Goal: Check status: Check status

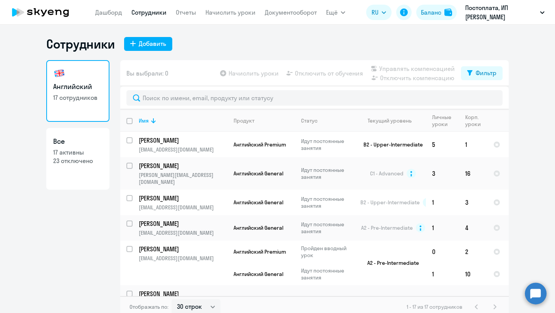
select select "30"
click at [120, 9] on link "Дашборд" at bounding box center [108, 12] width 27 height 8
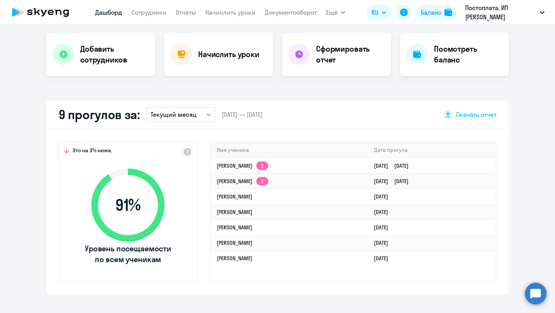
scroll to position [172, 0]
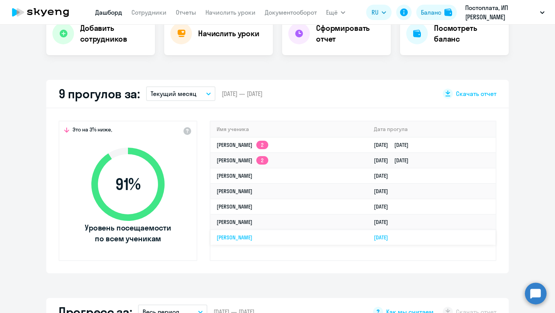
select select "30"
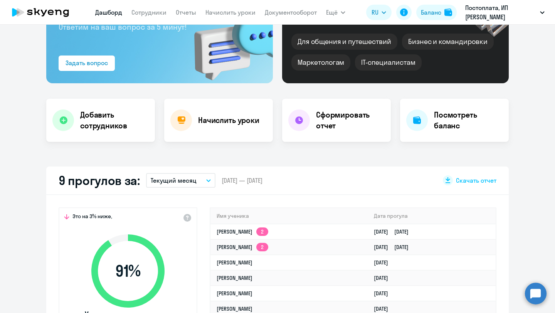
scroll to position [126, 0]
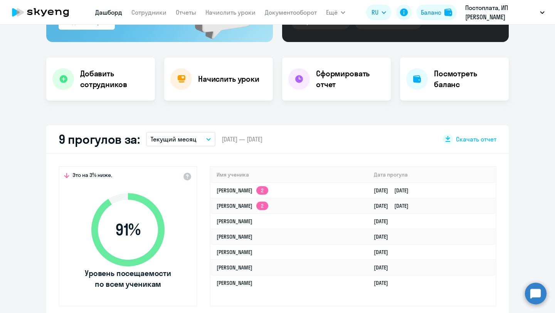
click at [145, 199] on icon at bounding box center [127, 229] width 73 height 73
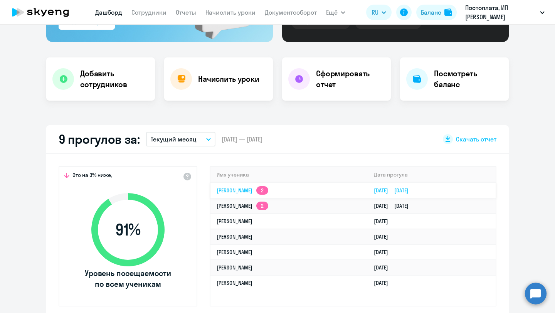
click at [268, 192] on app-skyeng-badge "2" at bounding box center [263, 190] width 12 height 8
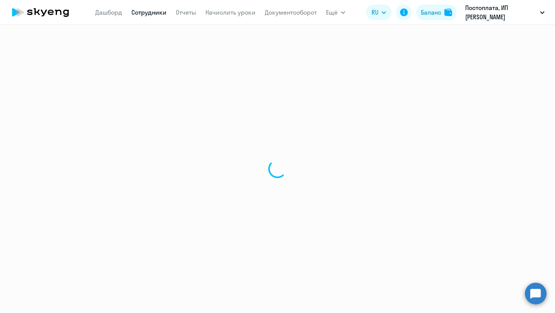
select select "english"
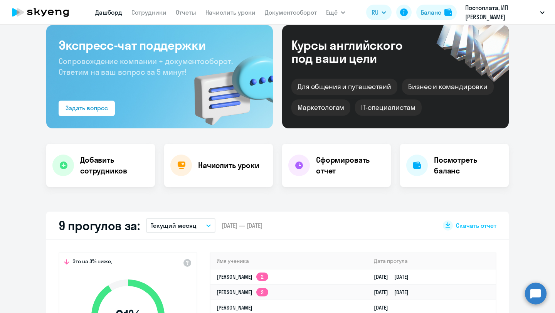
scroll to position [110, 0]
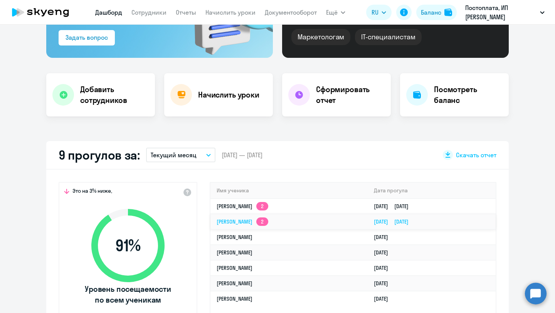
click at [266, 218] on app-skyeng-badge "2" at bounding box center [263, 222] width 12 height 8
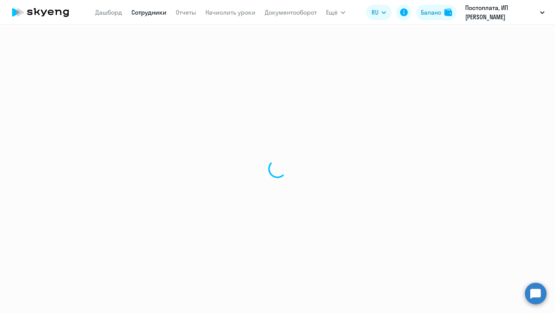
select select "english"
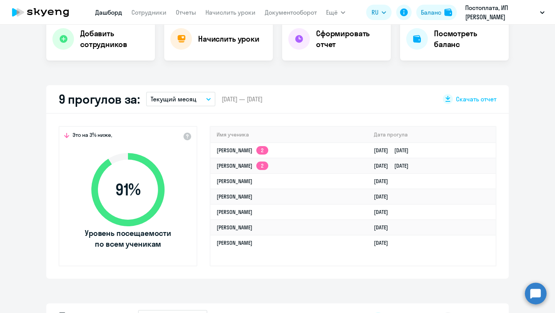
scroll to position [167, 0]
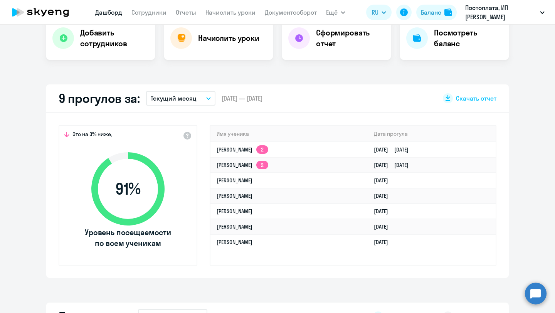
select select "30"
